Goal: Transaction & Acquisition: Purchase product/service

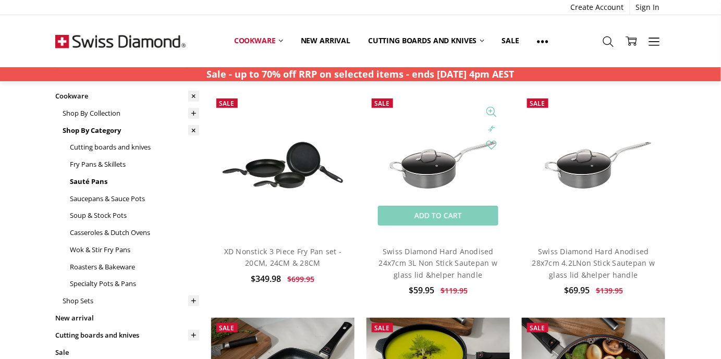
scroll to position [116, 0]
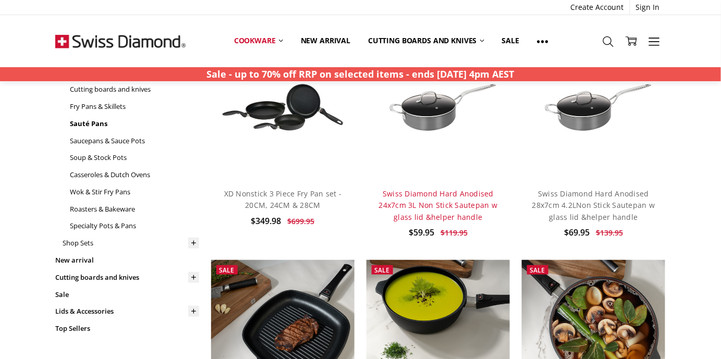
click at [444, 203] on link "Swiss Diamond Hard Anodised 24x7cm 3L Non Stick Sautepan w glass lid &helper ha…" at bounding box center [438, 205] width 119 height 33
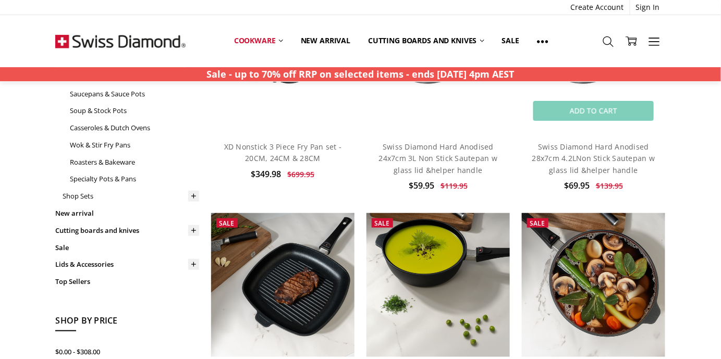
scroll to position [174, 0]
